Goal: Check status: Check status

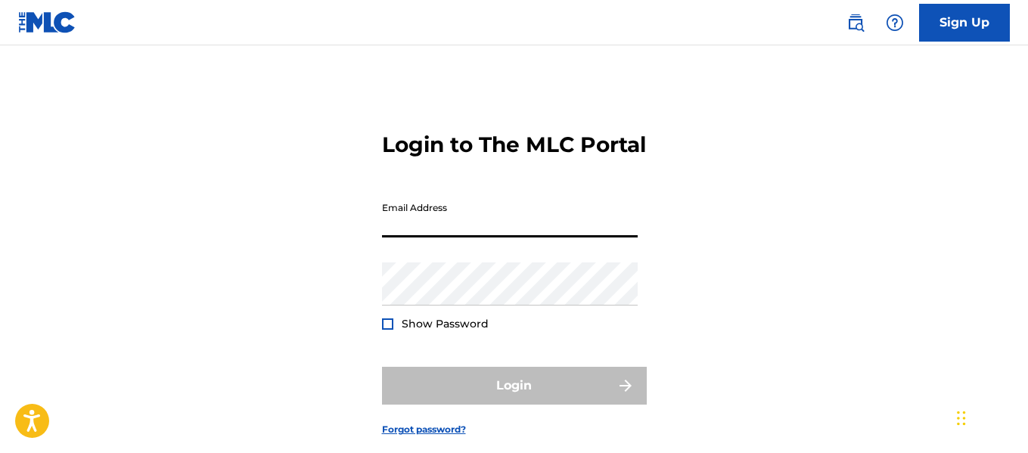
type input "[EMAIL_ADDRESS][DOMAIN_NAME]"
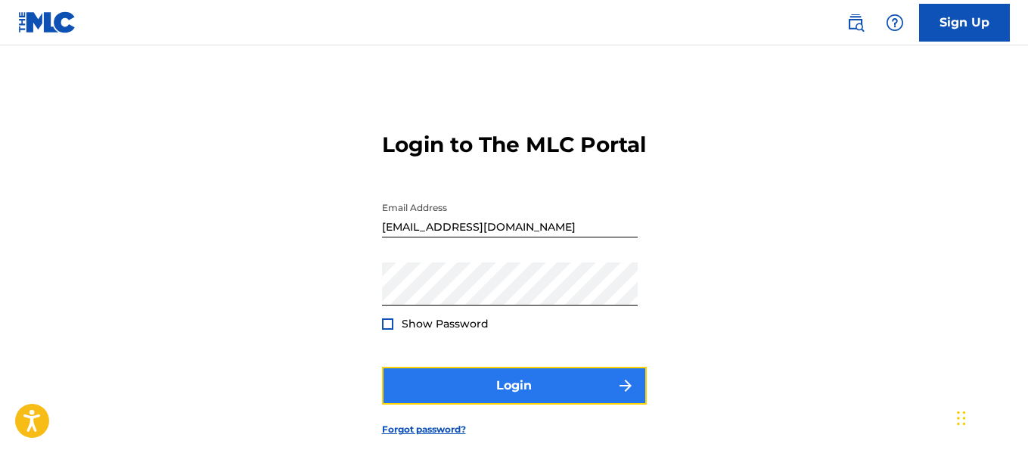
click at [530, 405] on button "Login" at bounding box center [514, 386] width 265 height 38
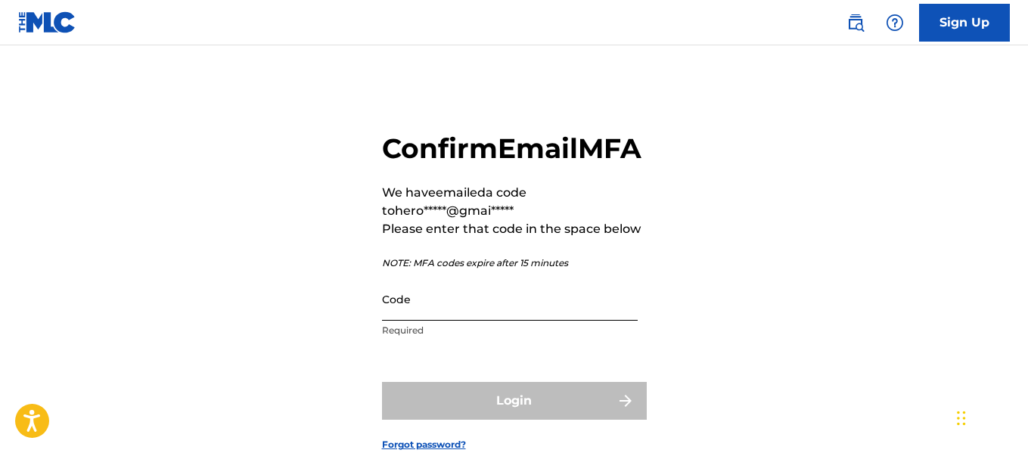
click at [502, 321] on input "Code" at bounding box center [510, 299] width 256 height 43
paste input "967581"
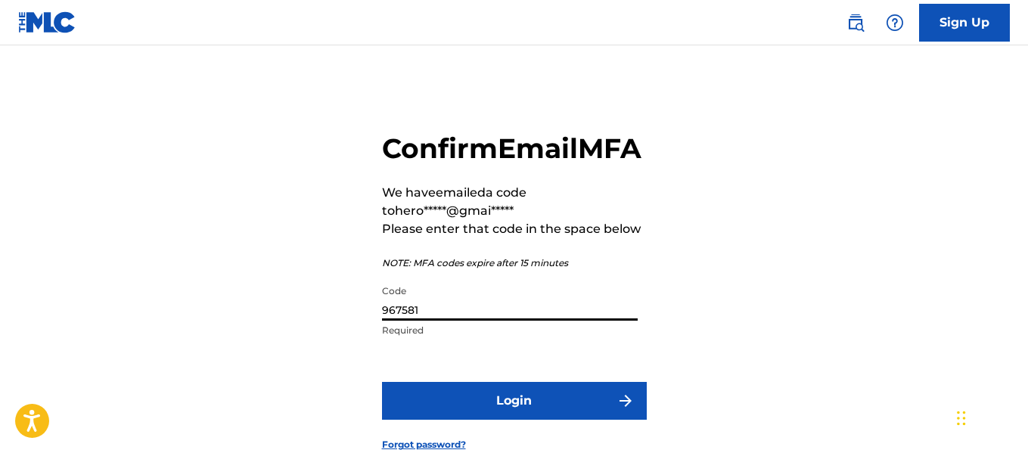
type input "967581"
click at [382, 382] on button "Login" at bounding box center [514, 401] width 265 height 38
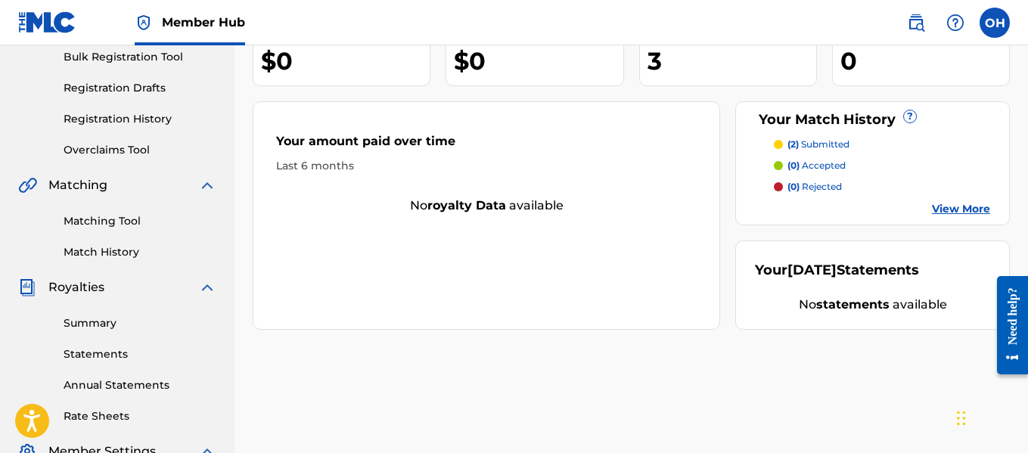
scroll to position [227, 0]
click at [110, 126] on link "Registration History" at bounding box center [140, 120] width 153 height 16
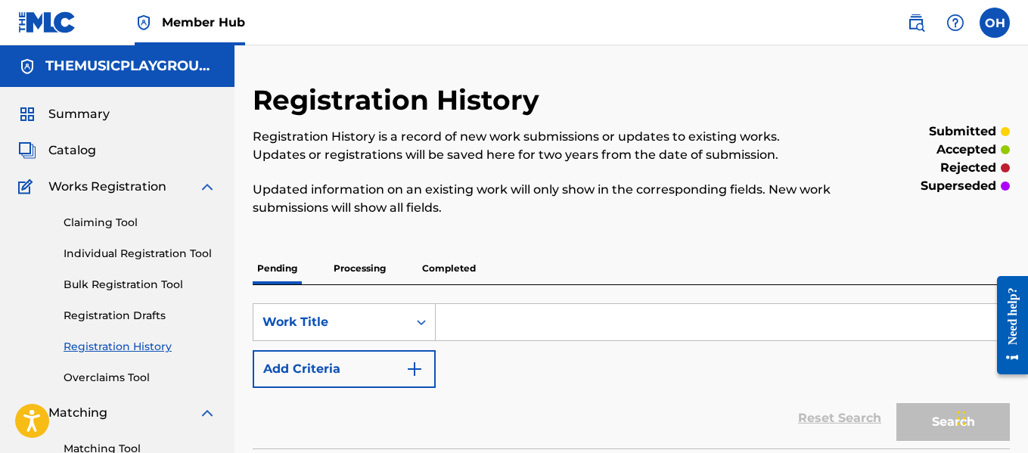
scroll to position [222, 0]
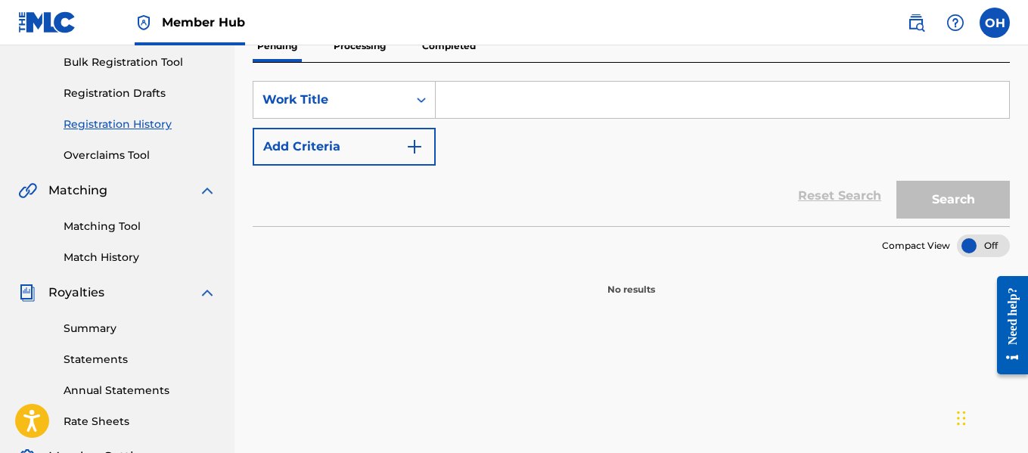
click at [452, 46] on p "Completed" at bounding box center [449, 46] width 63 height 32
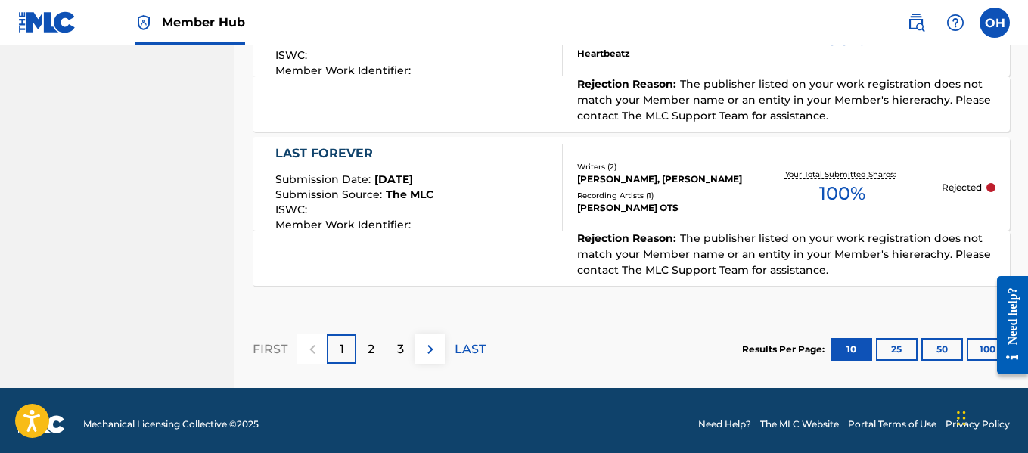
scroll to position [1792, 0]
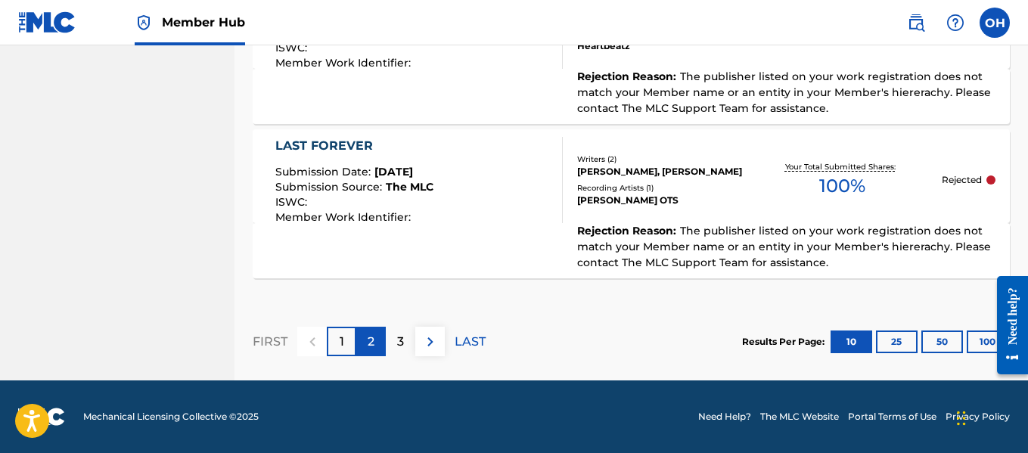
click at [384, 338] on div "2" at bounding box center [371, 342] width 30 height 30
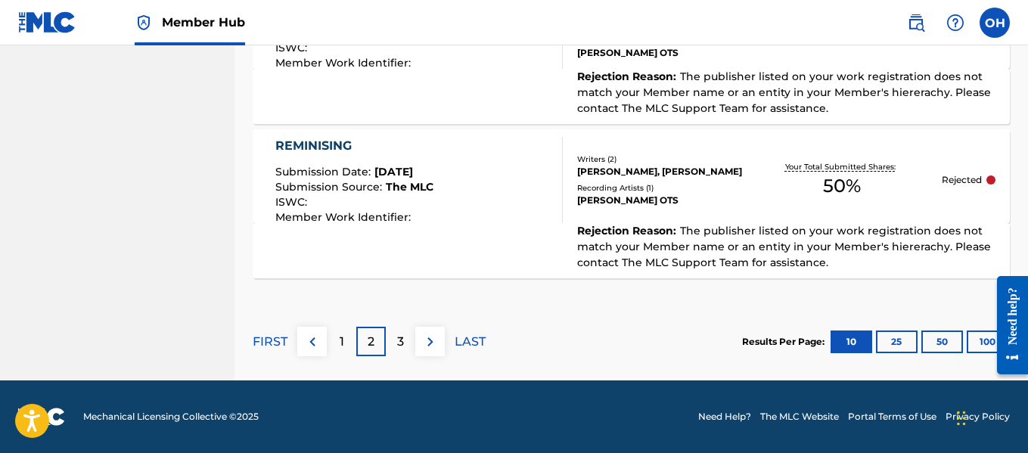
click at [405, 342] on div "3" at bounding box center [401, 342] width 30 height 30
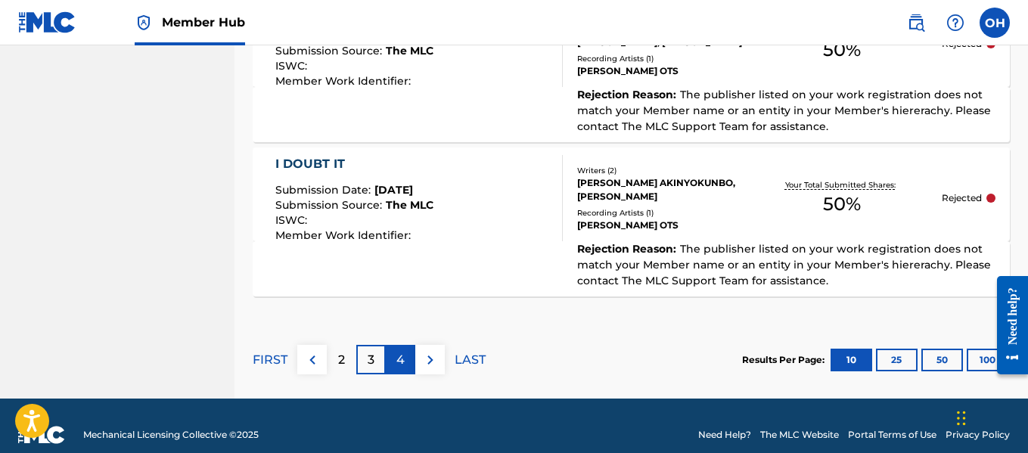
click at [410, 345] on div "4" at bounding box center [401, 360] width 30 height 30
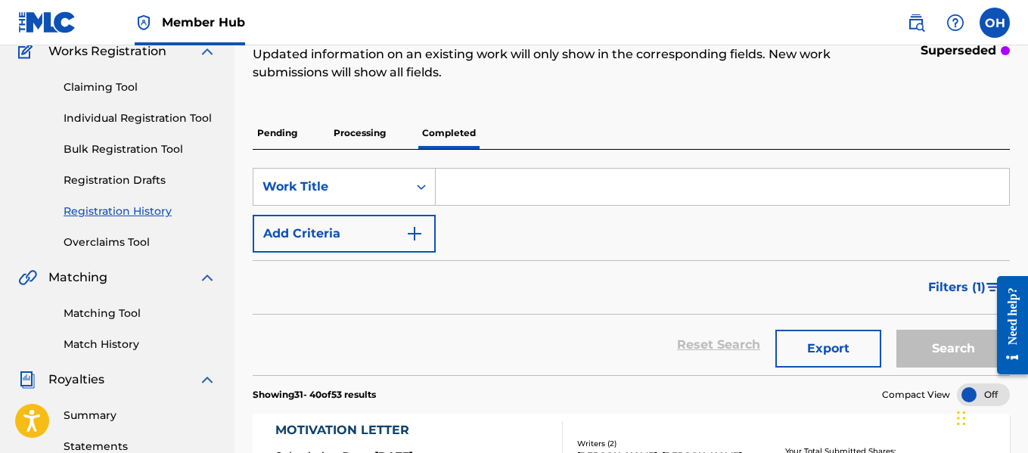
scroll to position [0, 0]
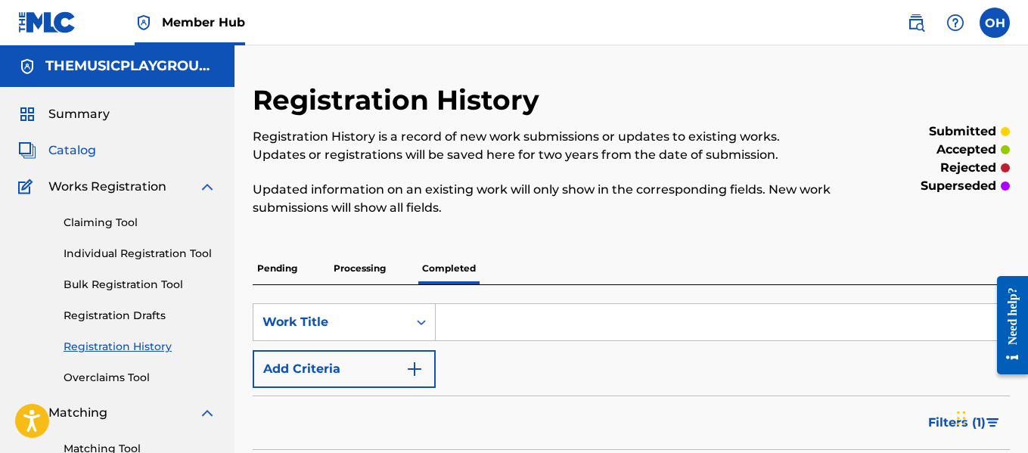
click at [82, 157] on span "Catalog" at bounding box center [72, 150] width 48 height 18
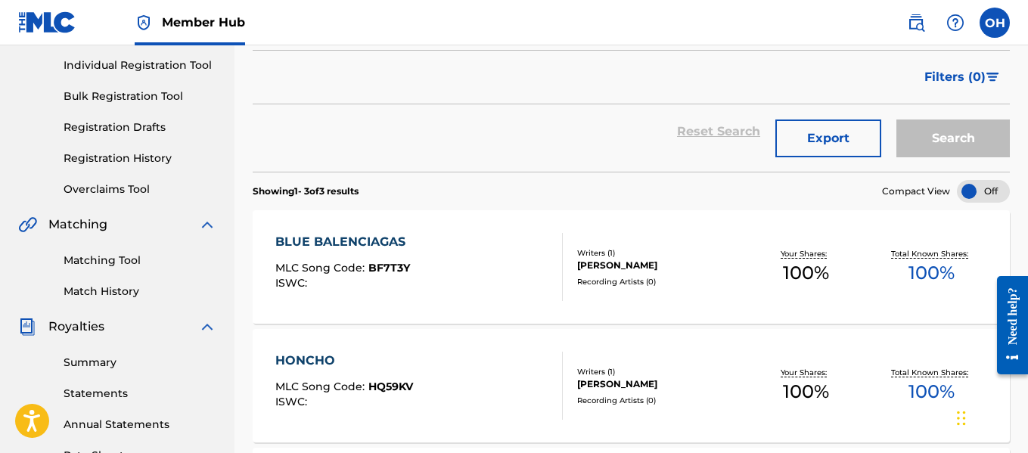
scroll to position [189, 0]
click at [369, 236] on div "BLUE BALENCIAGAS" at bounding box center [344, 241] width 138 height 18
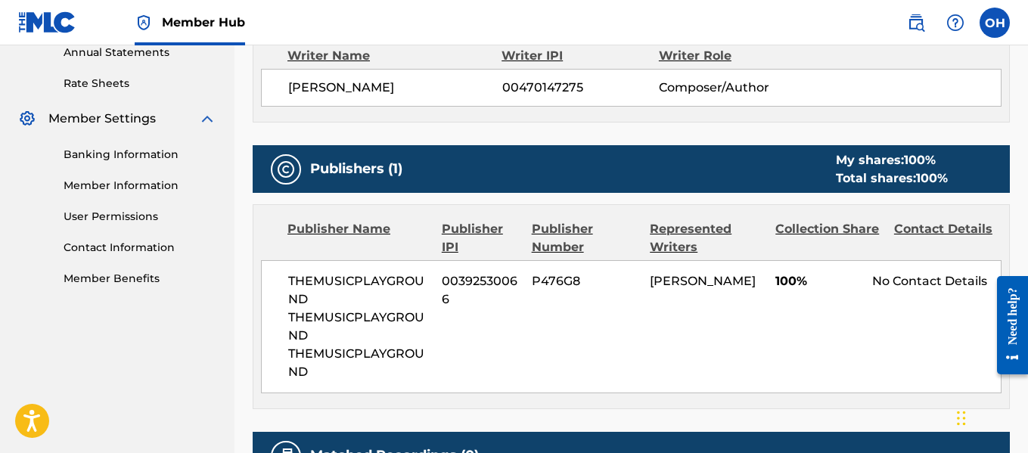
scroll to position [561, 0]
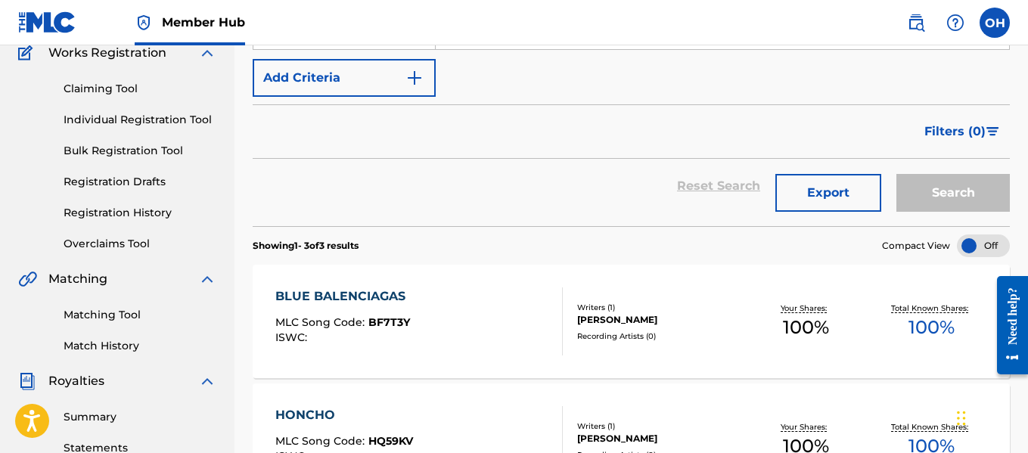
scroll to position [107, 0]
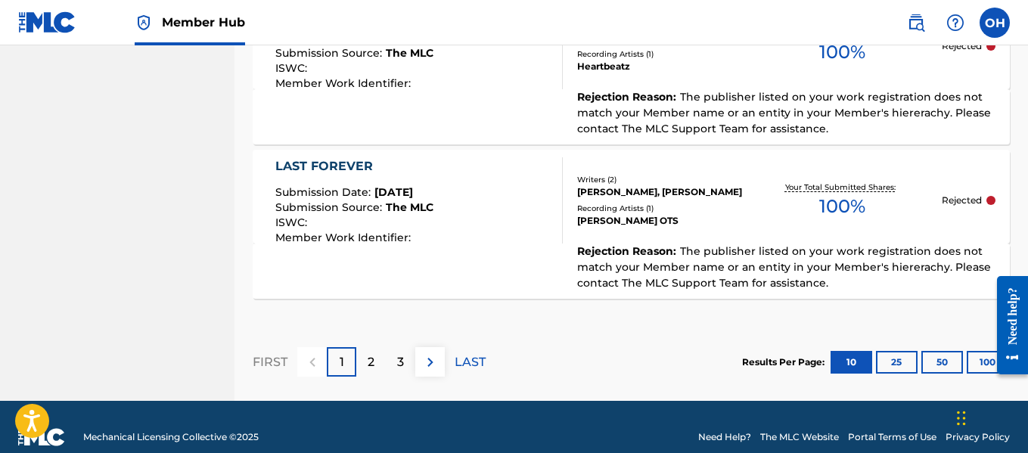
scroll to position [1767, 0]
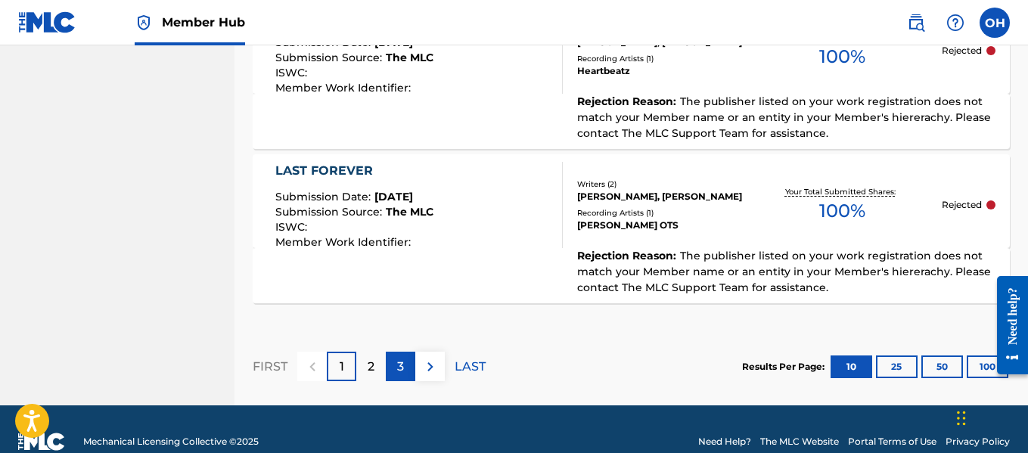
click at [410, 360] on div "3" at bounding box center [401, 367] width 30 height 30
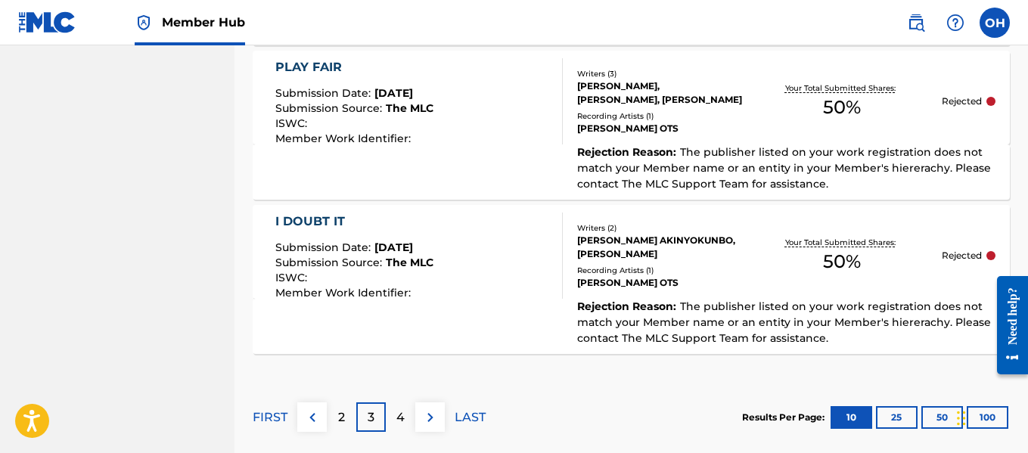
scroll to position [1792, 0]
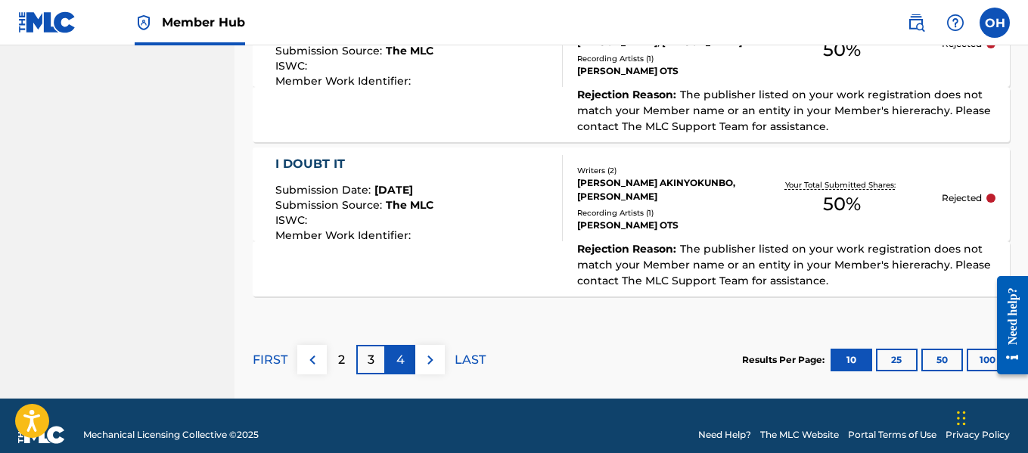
click at [397, 351] on p "4" at bounding box center [400, 360] width 8 height 18
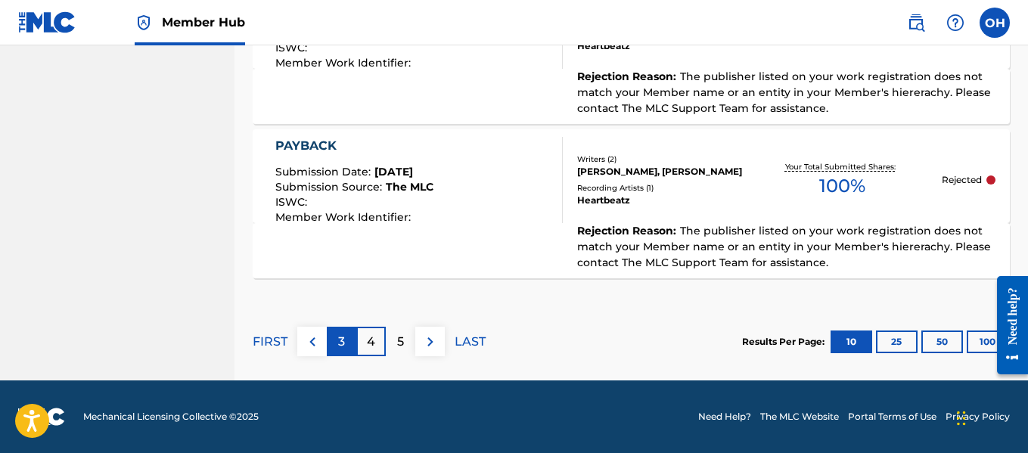
click at [341, 346] on p "3" at bounding box center [341, 342] width 7 height 18
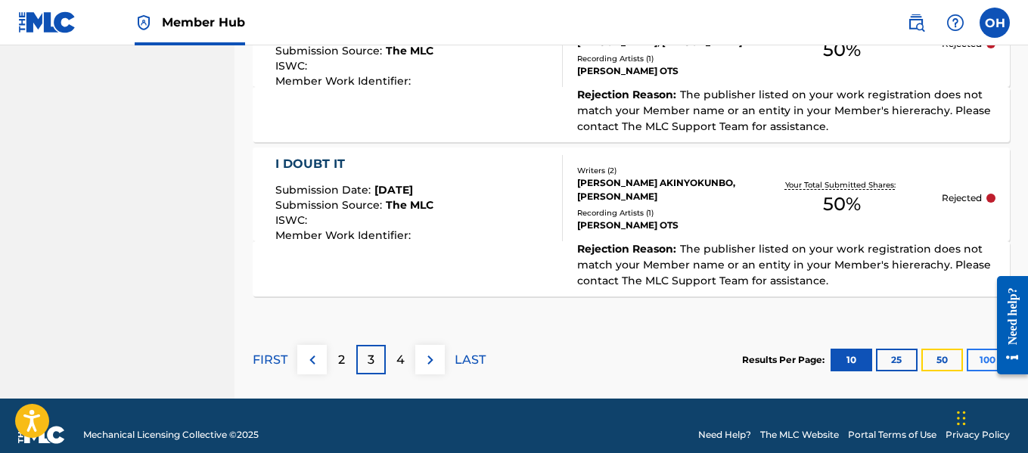
drag, startPoint x: 949, startPoint y: 340, endPoint x: 980, endPoint y: 345, distance: 31.3
click at [980, 349] on section "Results Per Page: 10 25 50 100" at bounding box center [876, 360] width 268 height 23
click at [980, 349] on button "100" at bounding box center [988, 360] width 42 height 23
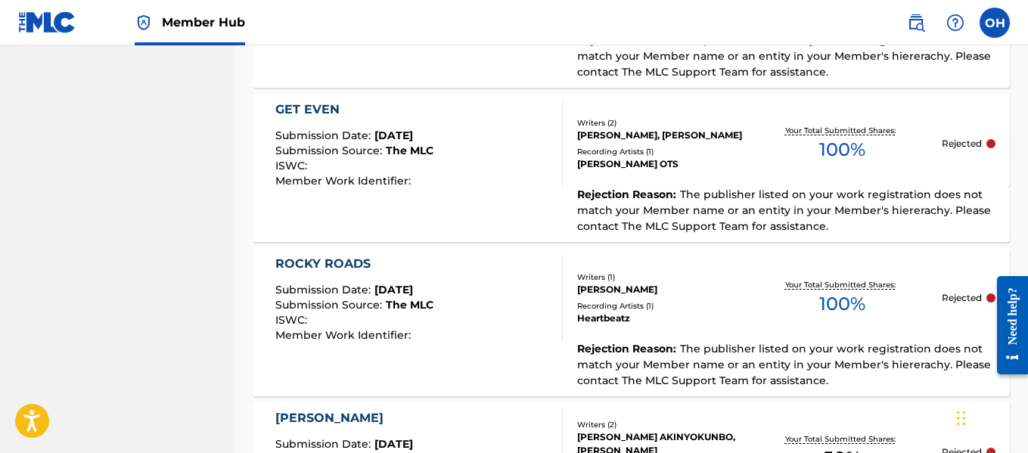
scroll to position [1979, 0]
